Goal: Navigation & Orientation: Find specific page/section

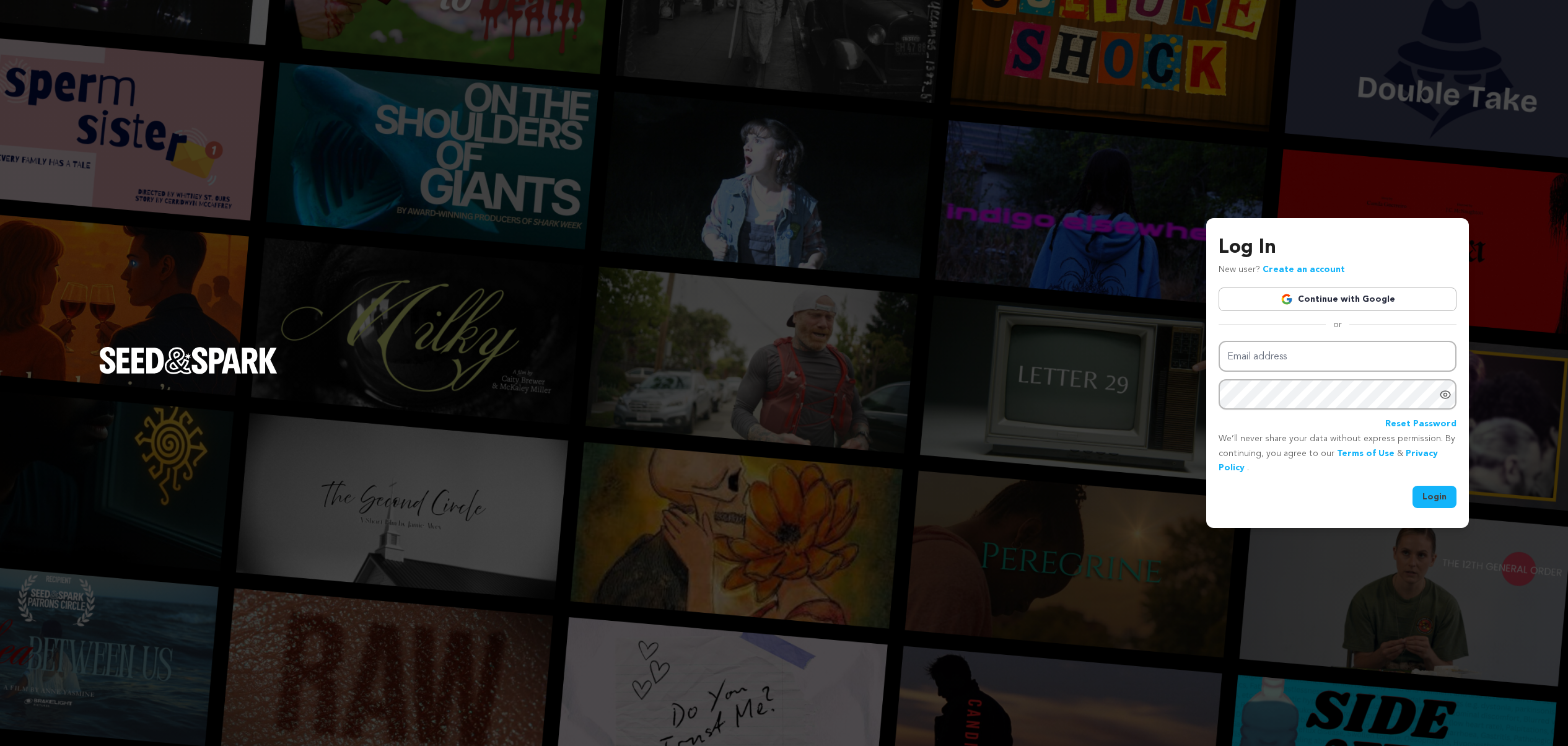
type input "milaknight@icloud.com"
click at [1436, 499] on button "Login" at bounding box center [1434, 497] width 44 height 22
